Goal: Task Accomplishment & Management: Manage account settings

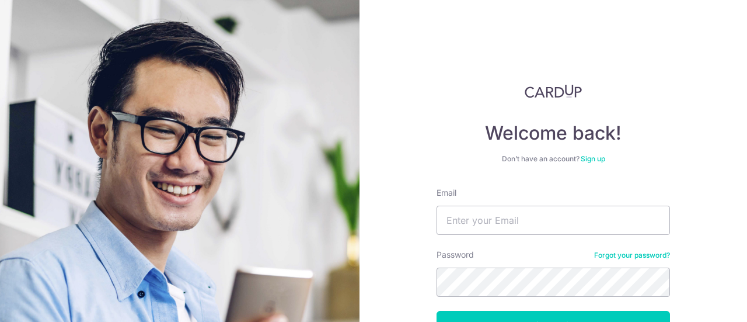
scroll to position [83, 0]
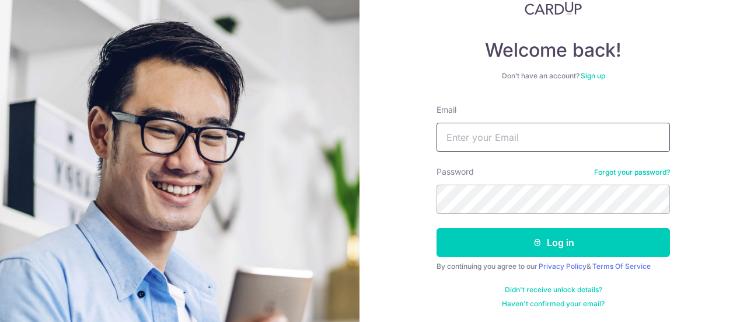
click at [497, 144] on input "Email" at bounding box center [553, 137] width 233 height 29
type input "[EMAIL_ADDRESS][DOMAIN_NAME]"
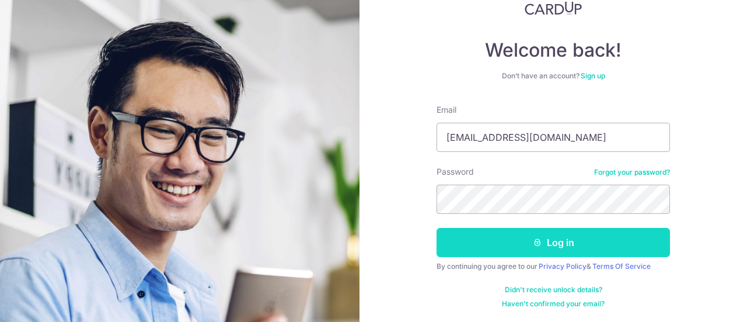
click at [524, 229] on button "Log in" at bounding box center [553, 242] width 233 height 29
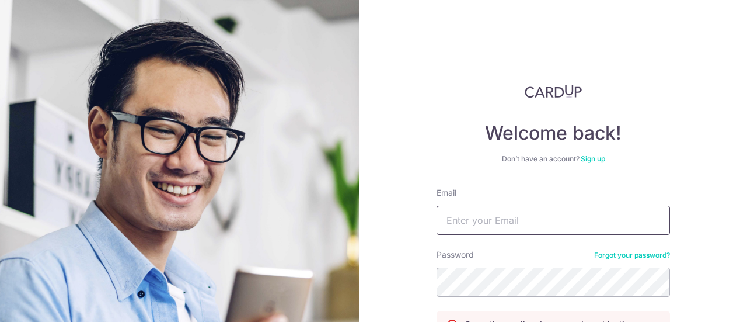
click at [594, 219] on input "Email" at bounding box center [553, 219] width 233 height 29
type input "[EMAIL_ADDRESS][DOMAIN_NAME]"
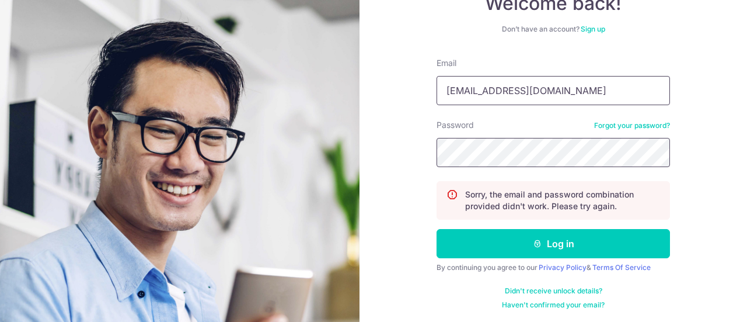
scroll to position [130, 0]
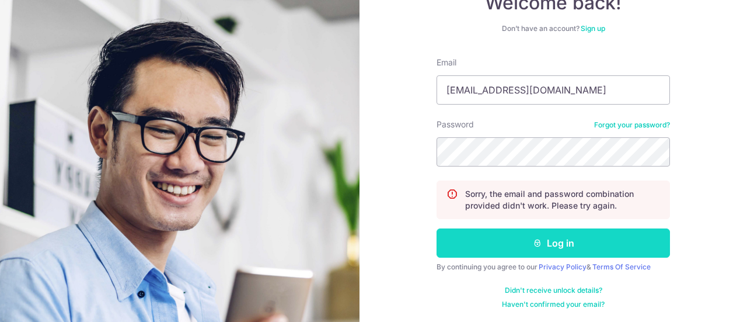
click at [533, 244] on icon "submit" at bounding box center [537, 242] width 9 height 9
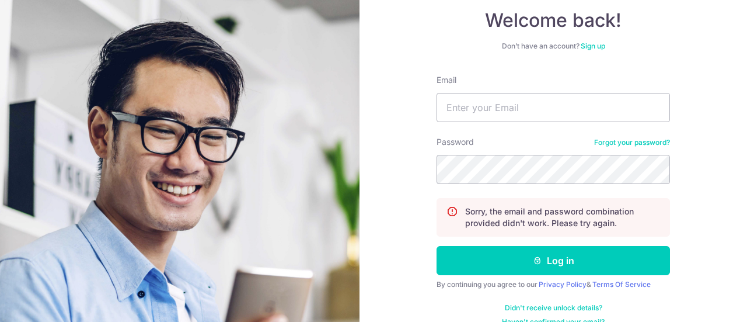
scroll to position [112, 0]
click at [494, 116] on input "Email" at bounding box center [553, 107] width 233 height 29
